Goal: Find contact information

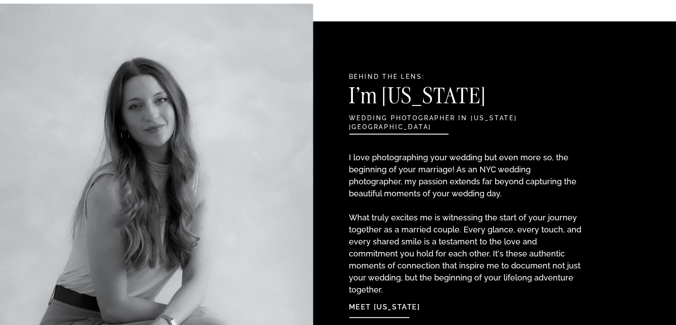
scroll to position [889, 0]
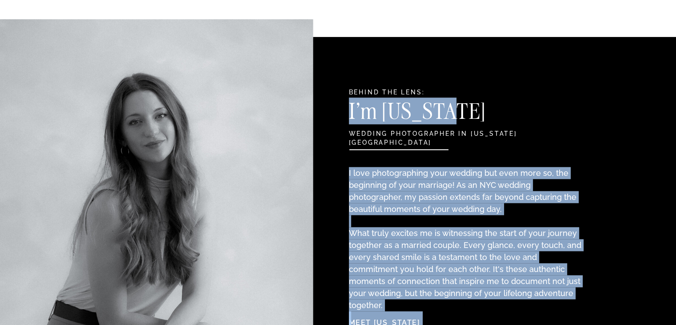
drag, startPoint x: 455, startPoint y: 112, endPoint x: 337, endPoint y: 111, distance: 117.8
copy div "Meet Georgia I love photographing your wedding but even more so, the beginning …"
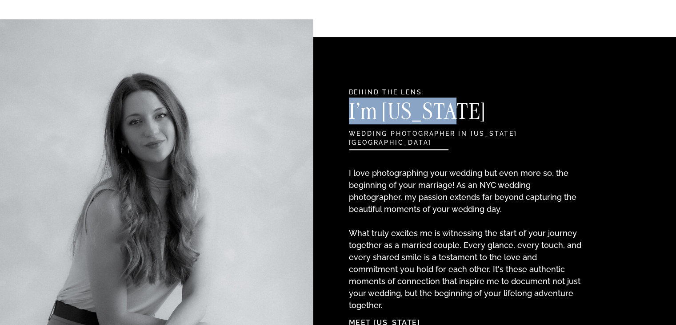
drag, startPoint x: 350, startPoint y: 108, endPoint x: 459, endPoint y: 108, distance: 108.5
click at [459, 108] on h3 "I'm [US_STATE]" at bounding box center [445, 113] width 193 height 27
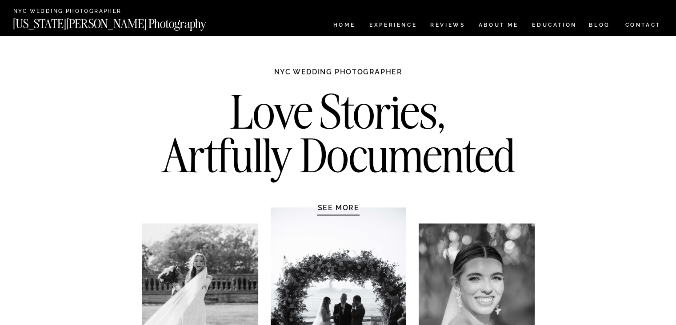
scroll to position [0, 0]
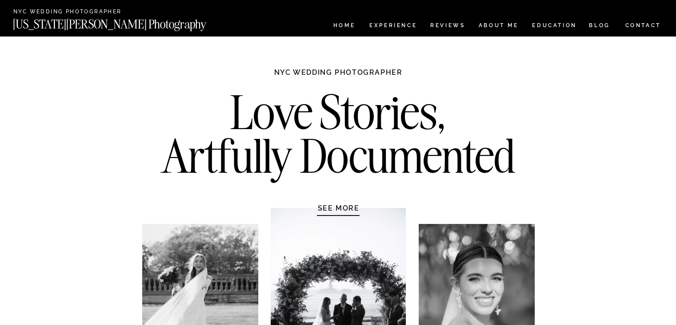
click at [629, 28] on nav "CONTACT" at bounding box center [643, 25] width 37 height 10
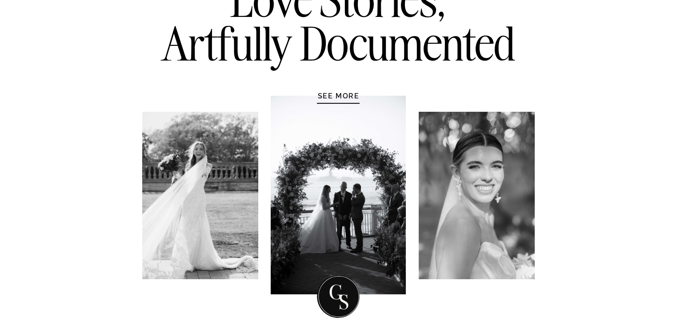
scroll to position [178, 0]
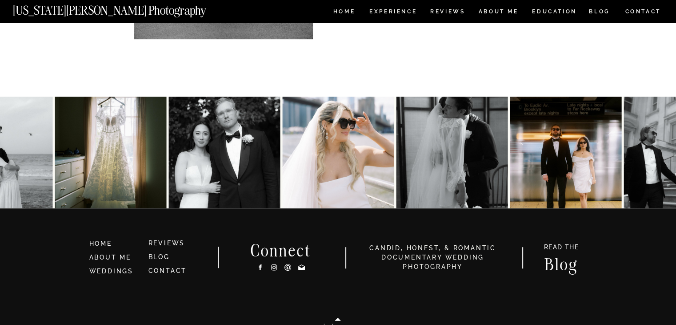
scroll to position [527, 0]
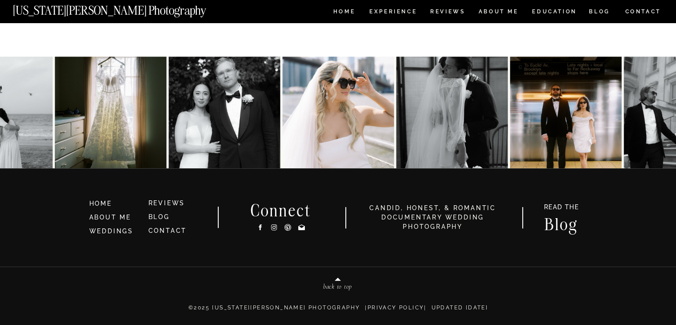
click at [260, 223] on icon at bounding box center [261, 226] width 8 height 9
click at [272, 228] on icon at bounding box center [274, 226] width 8 height 9
click at [302, 228] on icon at bounding box center [301, 227] width 7 height 6
click at [84, 12] on nav "[US_STATE][PERSON_NAME] Photography" at bounding box center [124, 8] width 223 height 8
